Goal: Obtain resource: Download file/media

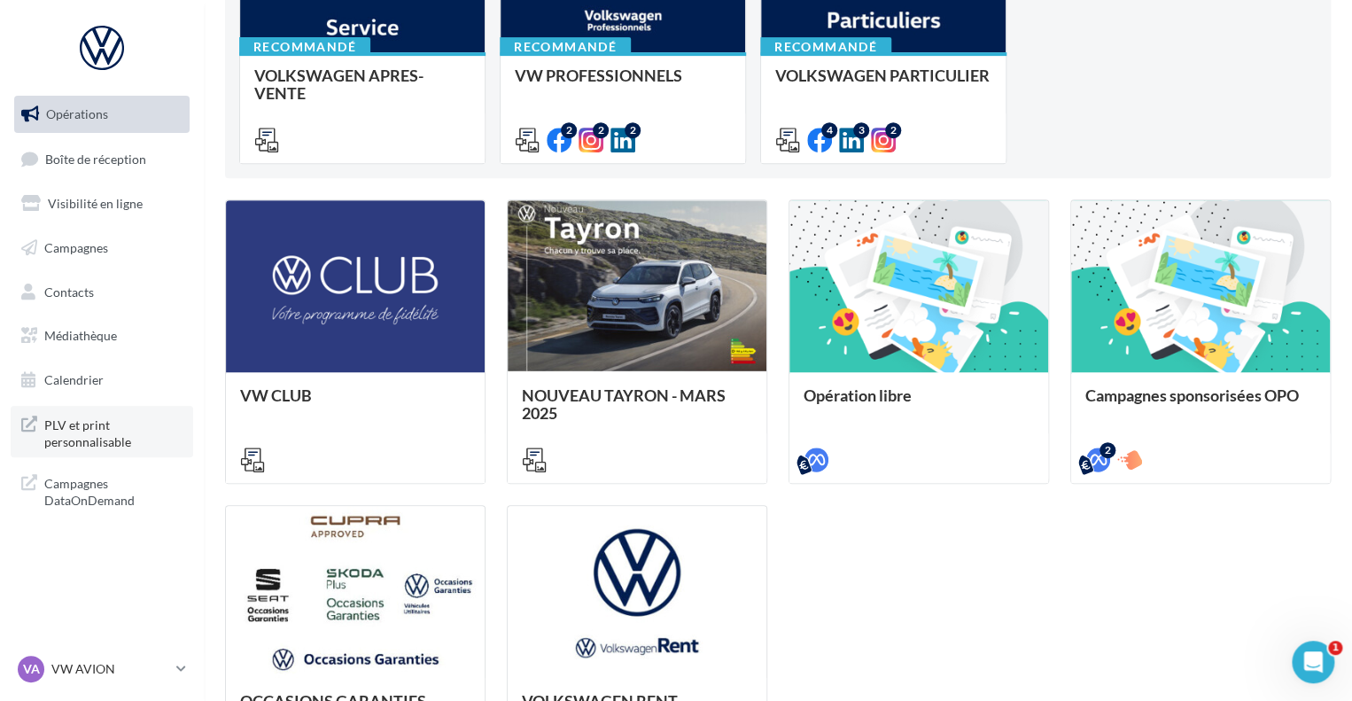
scroll to position [550, 0]
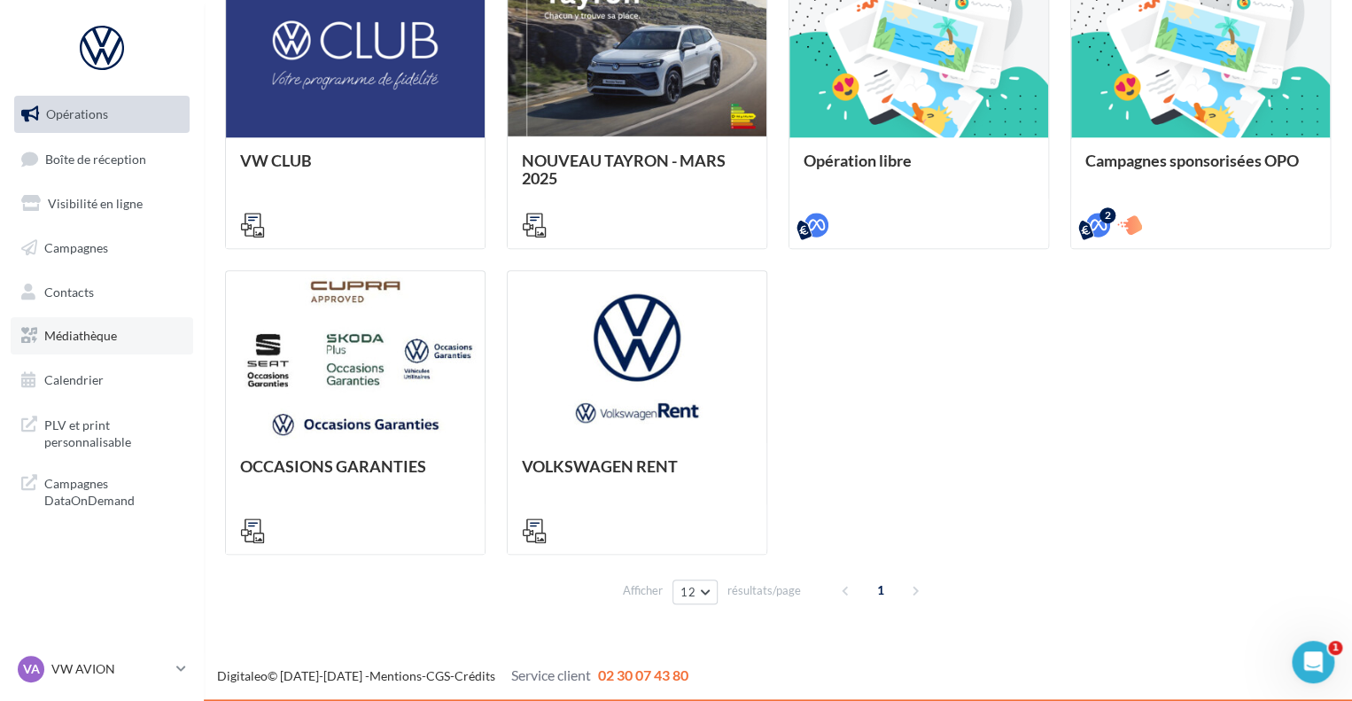
click at [99, 335] on span "Médiathèque" at bounding box center [80, 335] width 73 height 15
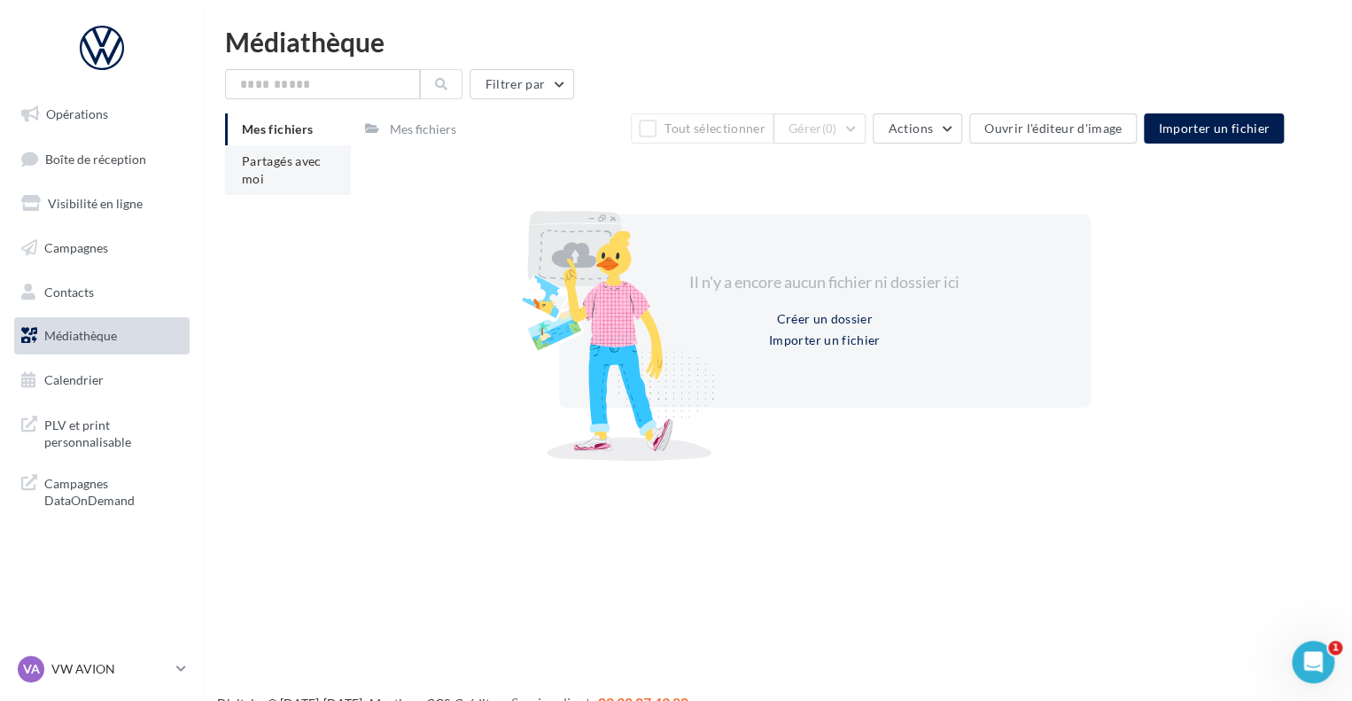
click at [268, 163] on span "Partagés avec moi" at bounding box center [282, 169] width 80 height 33
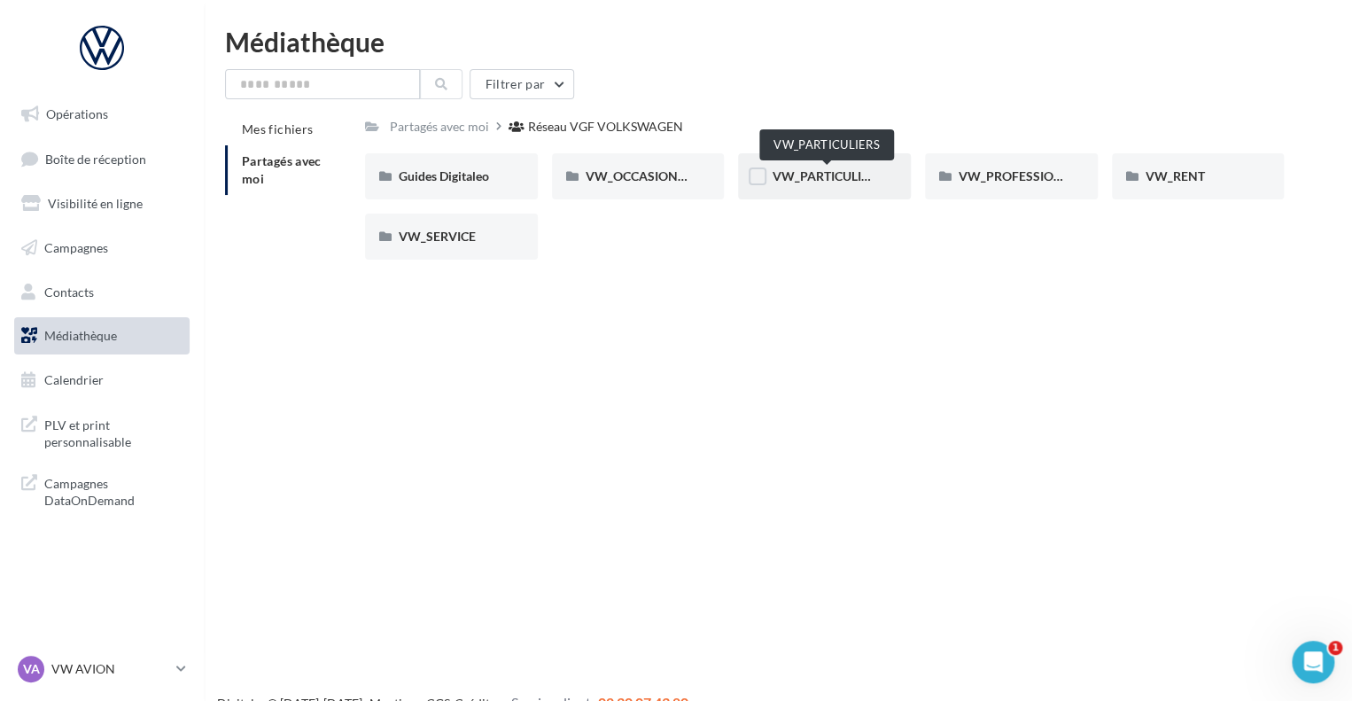
click at [802, 183] on span "VW_PARTICULIERS" at bounding box center [827, 175] width 111 height 15
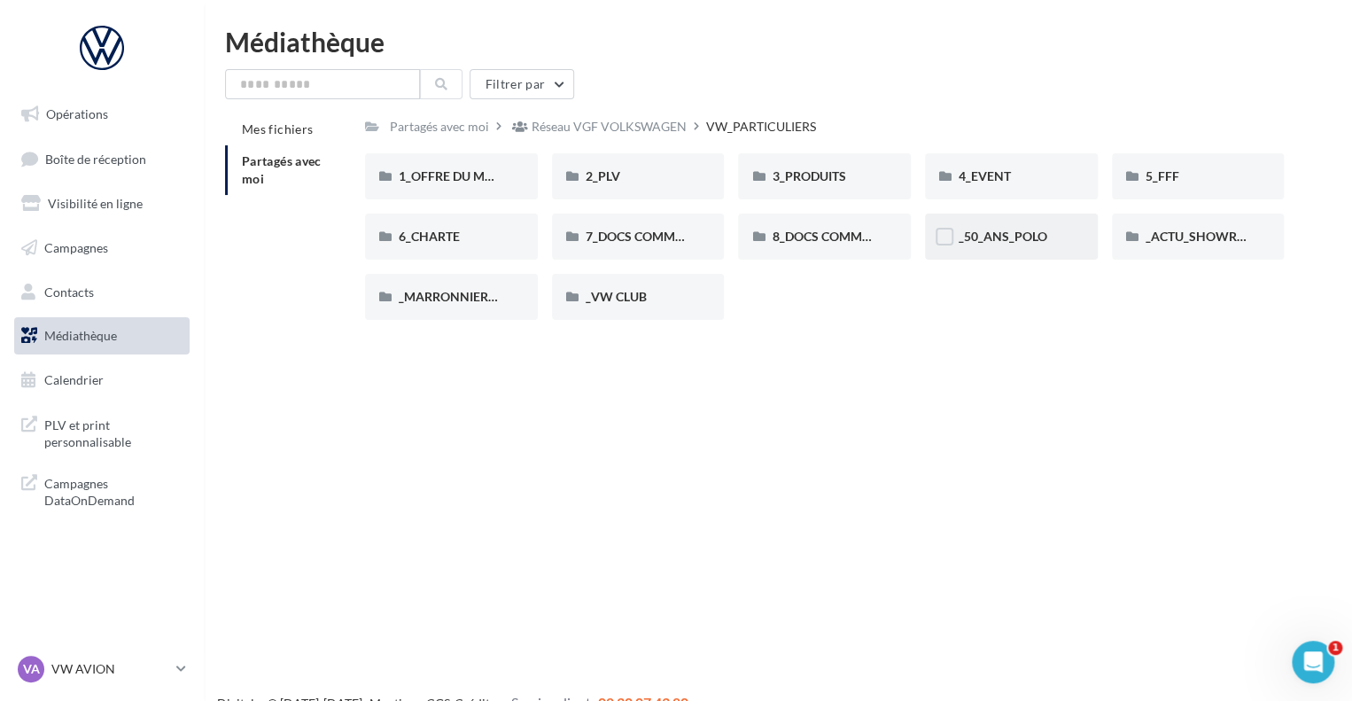
click at [1004, 227] on div "_50_ANS_POLO" at bounding box center [1011, 237] width 173 height 46
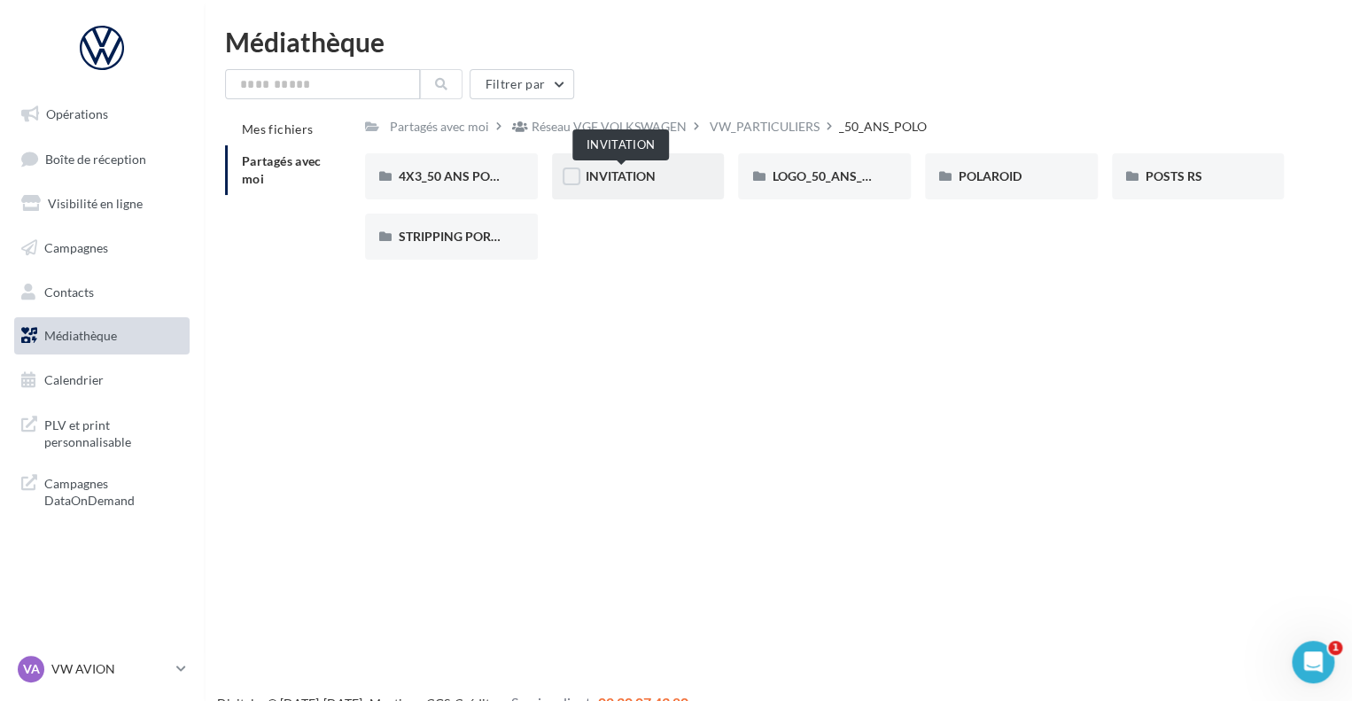
click at [641, 177] on span "INVITATION" at bounding box center [621, 175] width 70 height 15
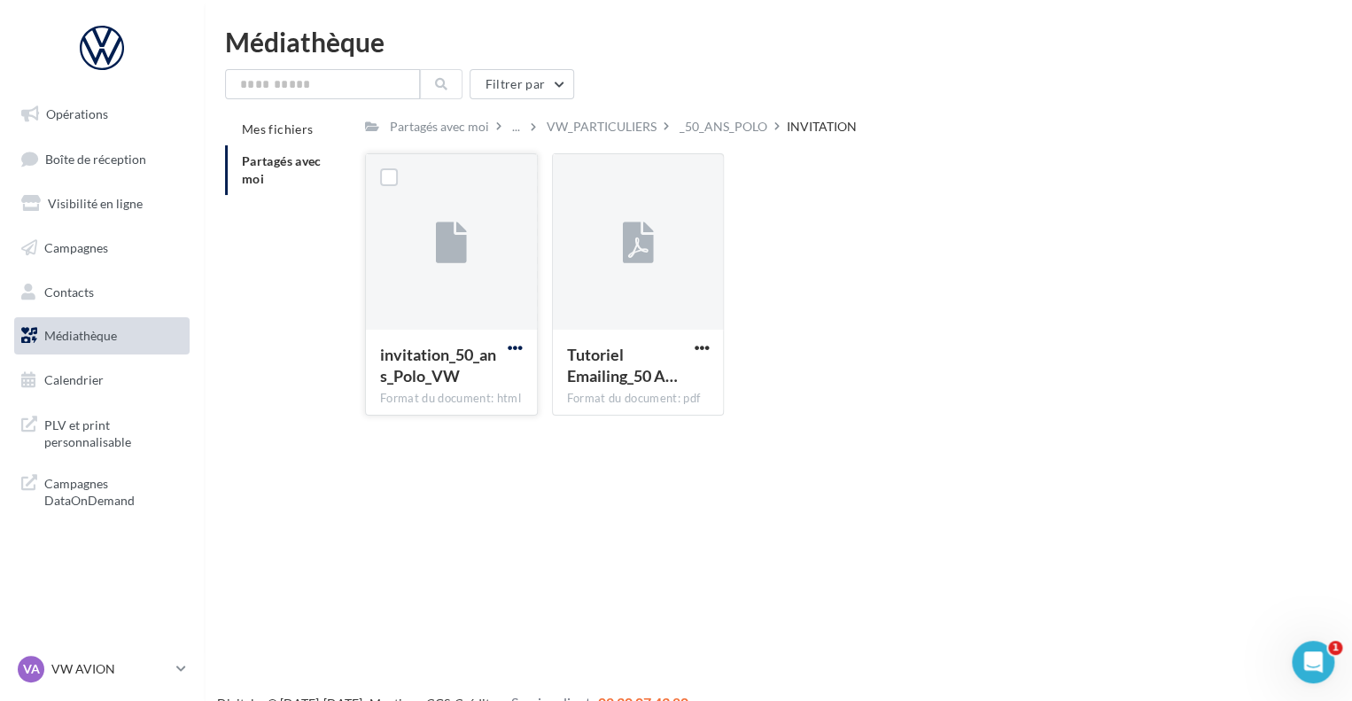
click at [519, 351] on span "button" at bounding box center [515, 347] width 15 height 15
click at [451, 388] on button "Télécharger" at bounding box center [437, 383] width 177 height 46
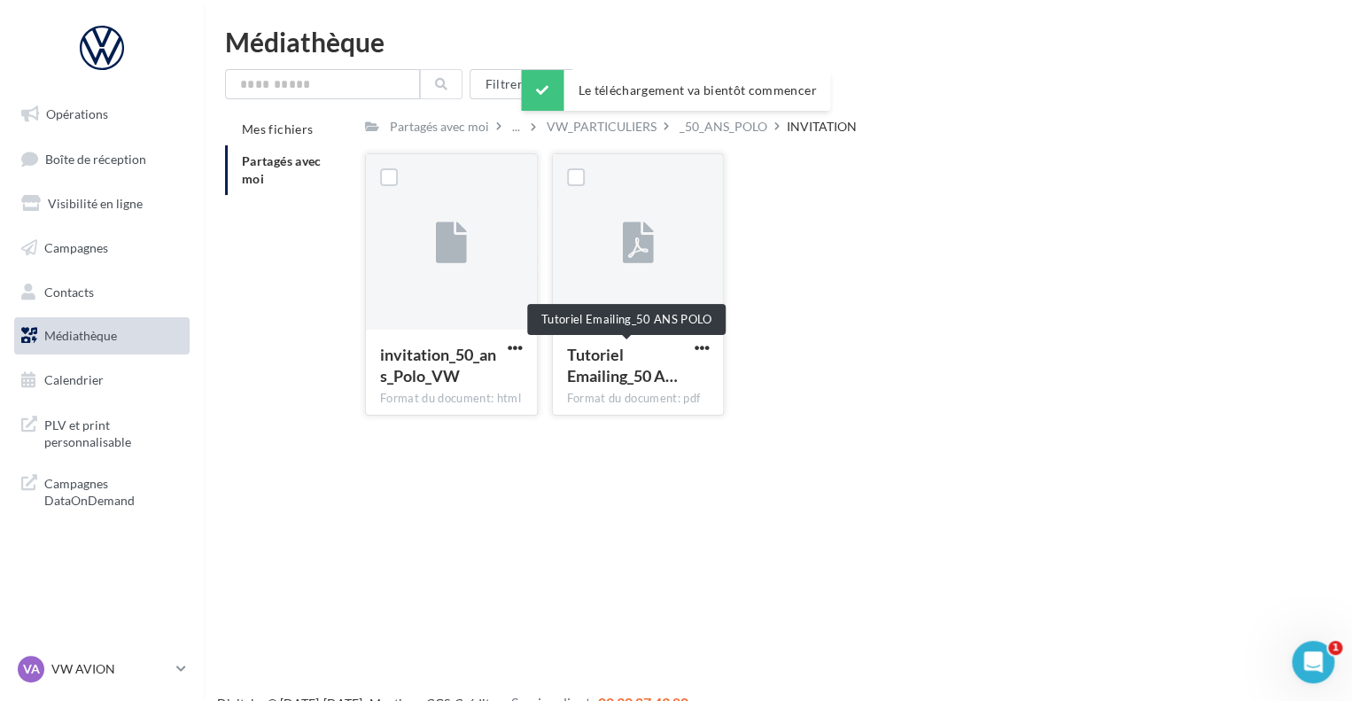
click at [574, 353] on span "Tutoriel Emailing_50 A…" at bounding box center [622, 365] width 111 height 41
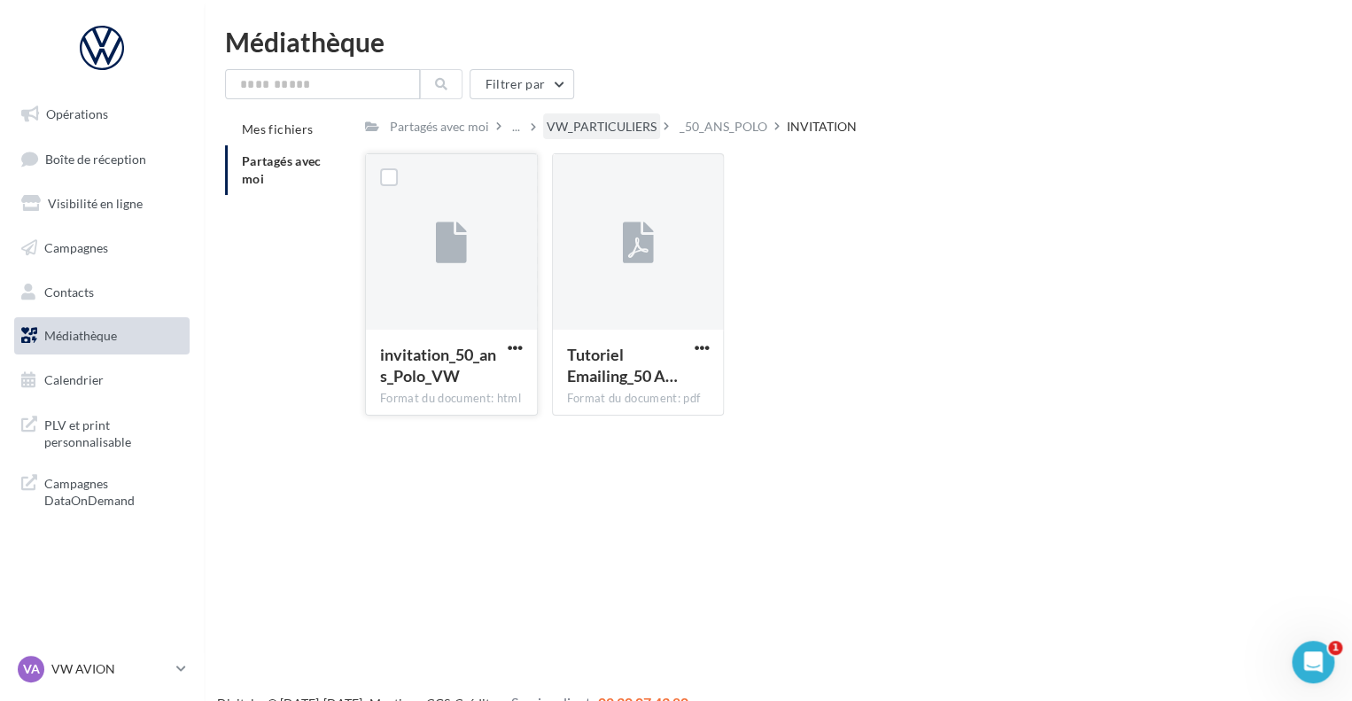
click at [577, 128] on div "VW_PARTICULIERS" at bounding box center [602, 127] width 110 height 18
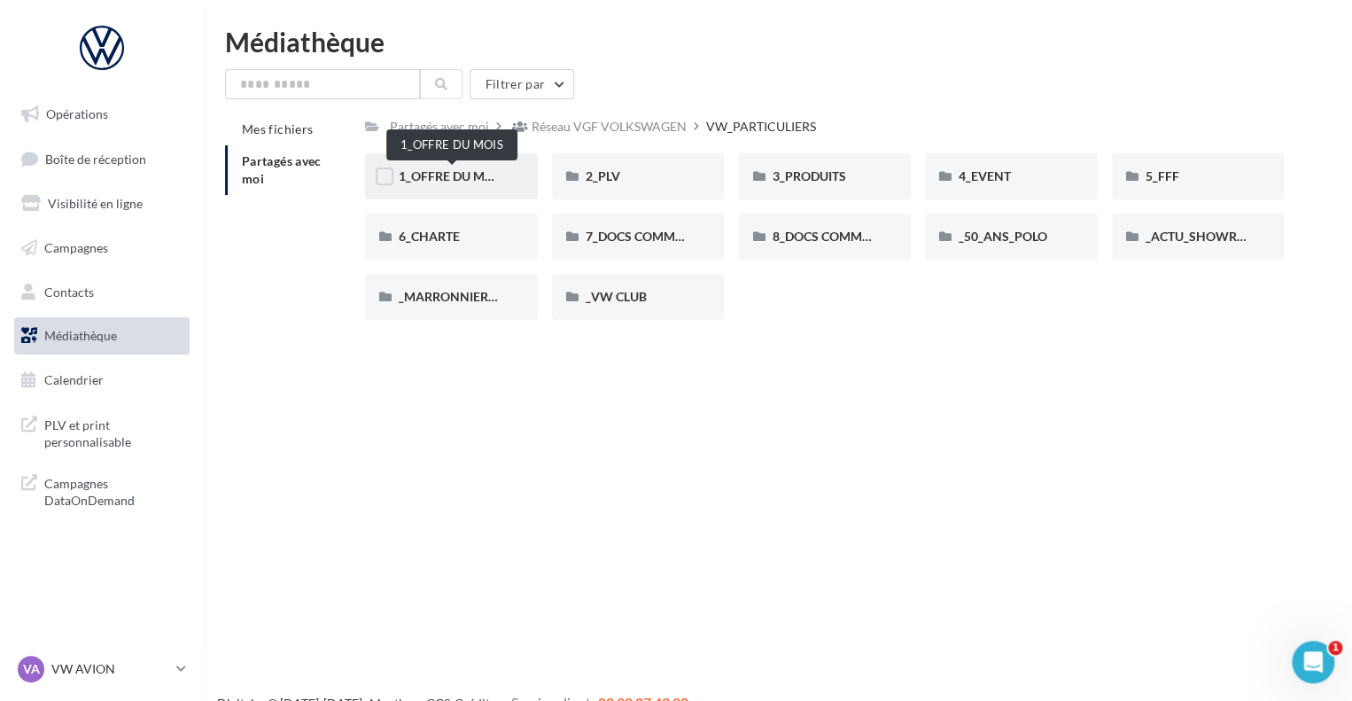
click at [450, 183] on span "1_OFFRE DU MOIS" at bounding box center [452, 175] width 106 height 15
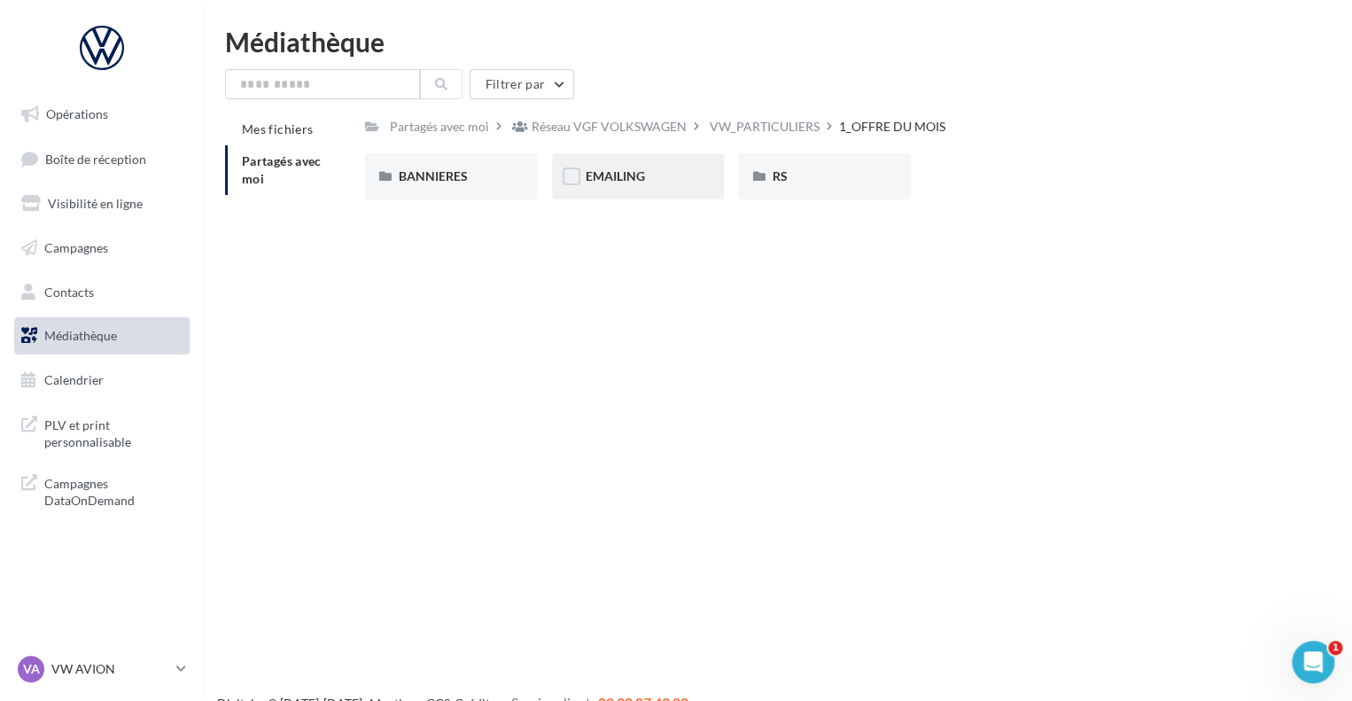
click at [649, 177] on div "EMAILING" at bounding box center [638, 176] width 105 height 18
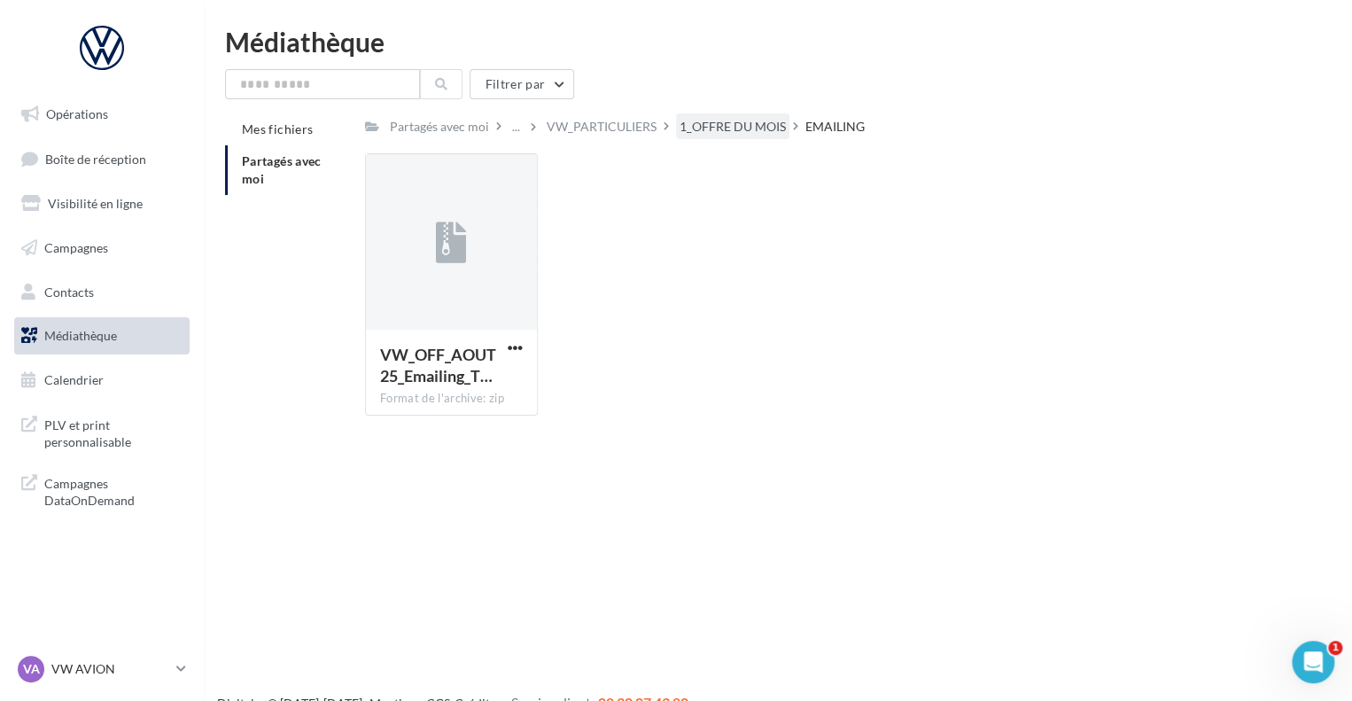
click at [737, 127] on div "1_OFFRE DU MOIS" at bounding box center [732, 127] width 106 height 18
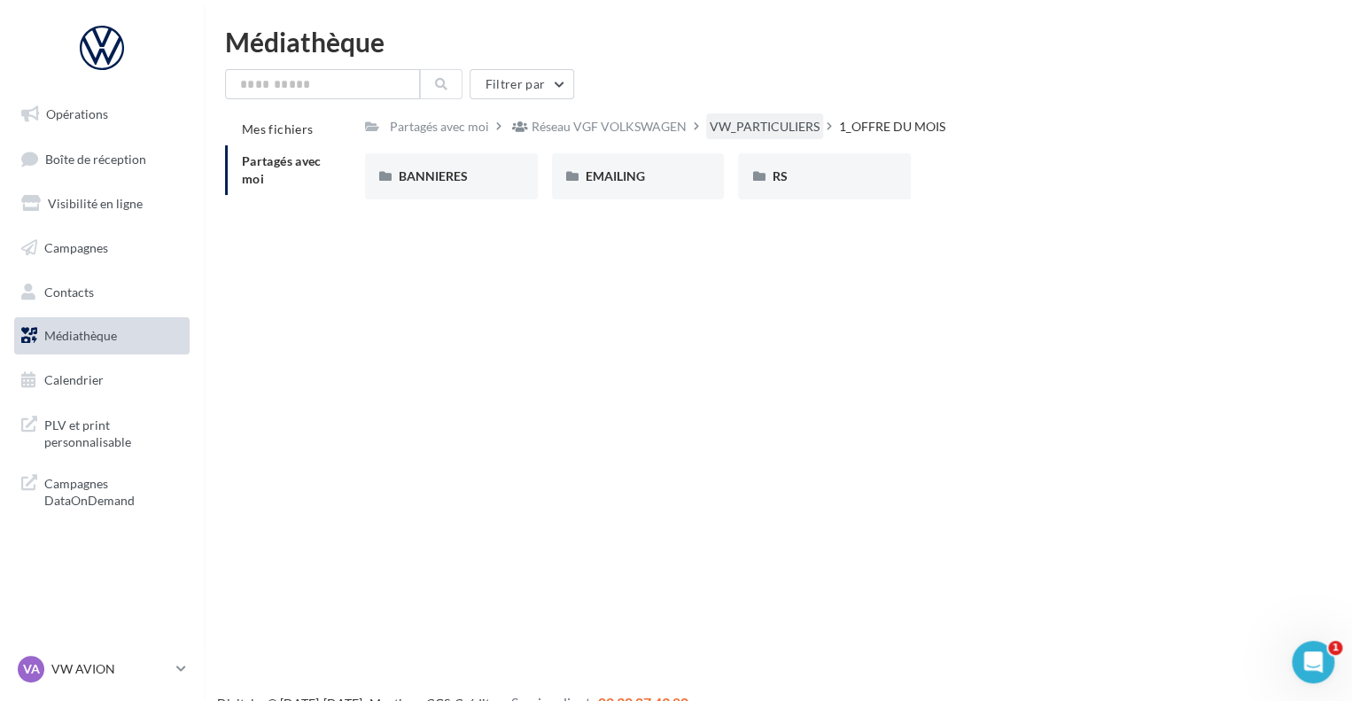
click at [743, 122] on div "VW_PARTICULIERS" at bounding box center [765, 127] width 110 height 18
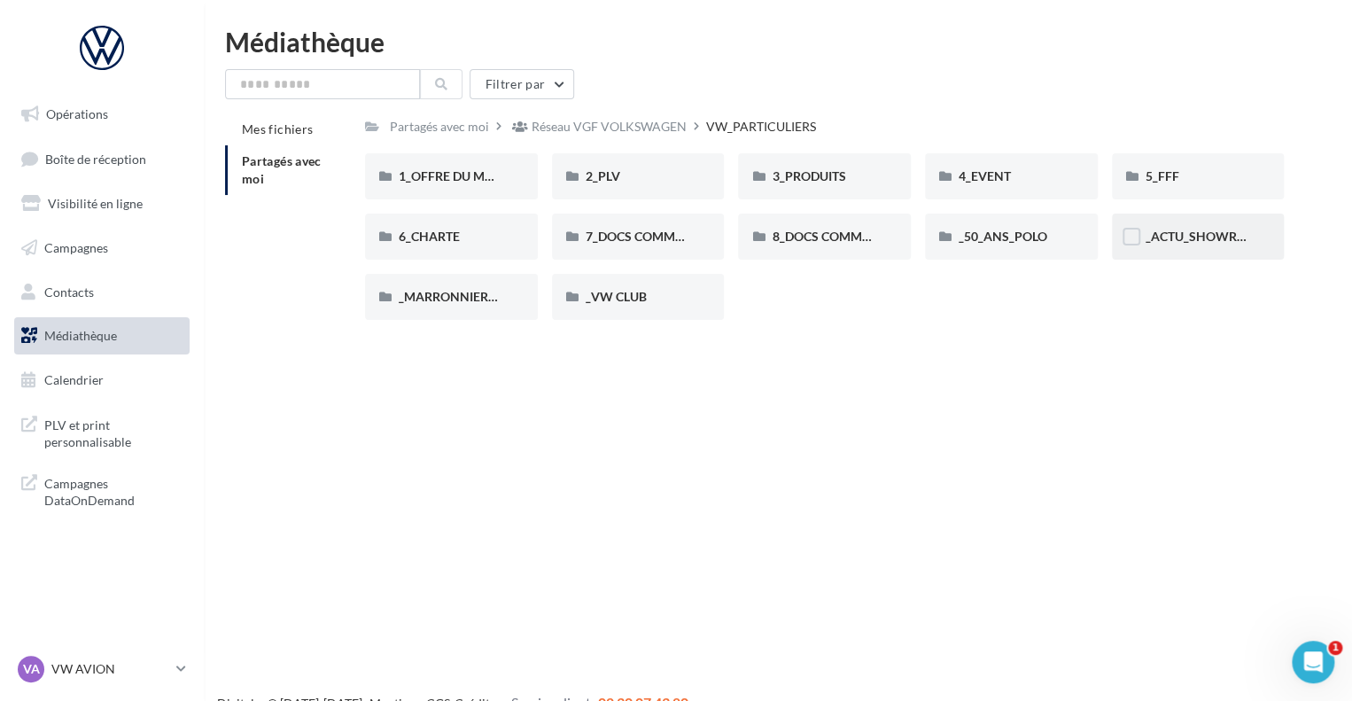
click at [1142, 236] on div "_ACTU_SHOWROOM" at bounding box center [1198, 237] width 173 height 46
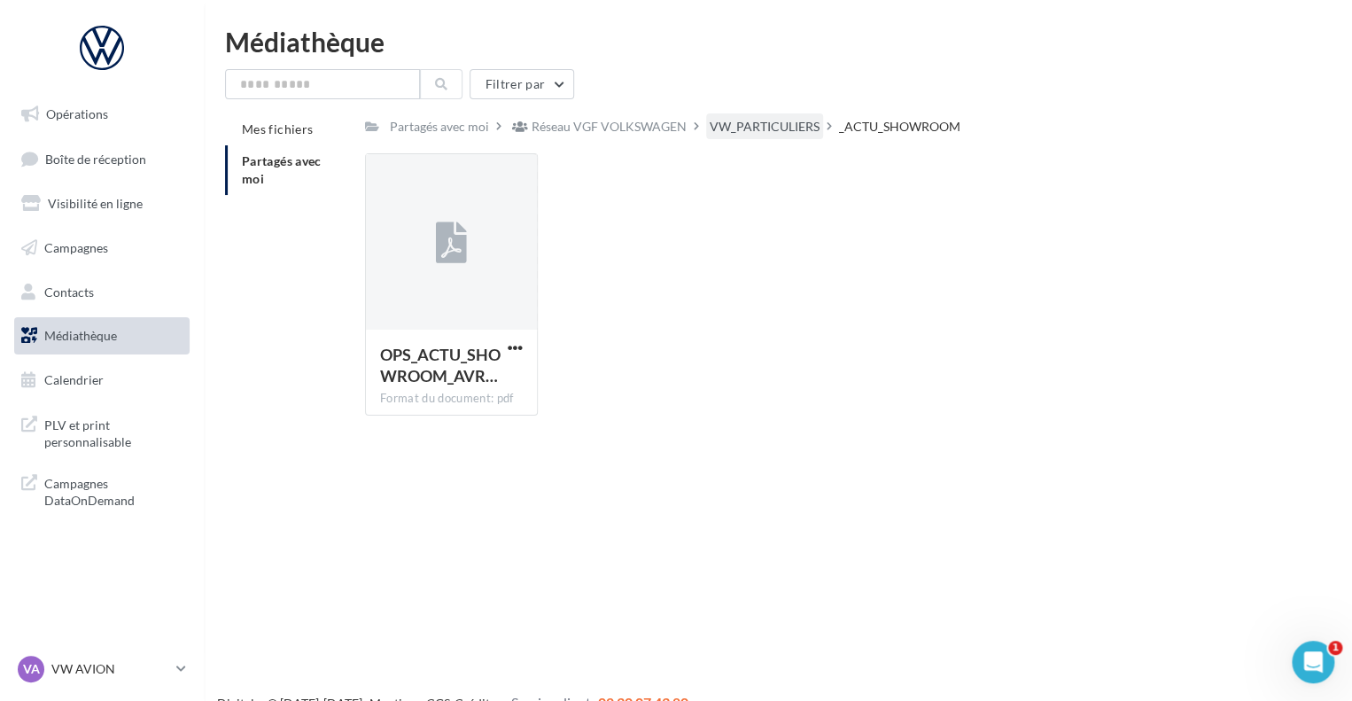
click at [726, 128] on div "VW_PARTICULIERS" at bounding box center [765, 127] width 110 height 18
